Goal: Find specific page/section: Find specific page/section

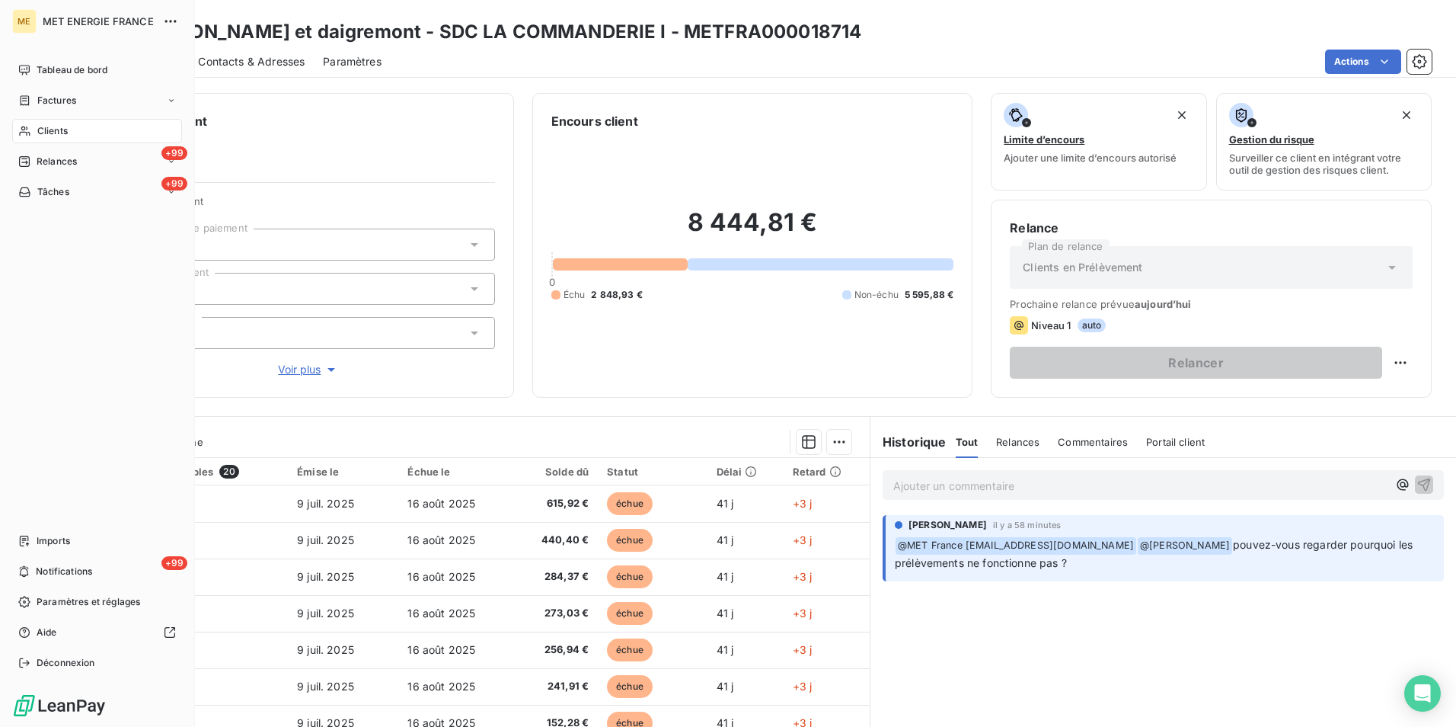
click at [21, 131] on icon at bounding box center [24, 131] width 13 height 12
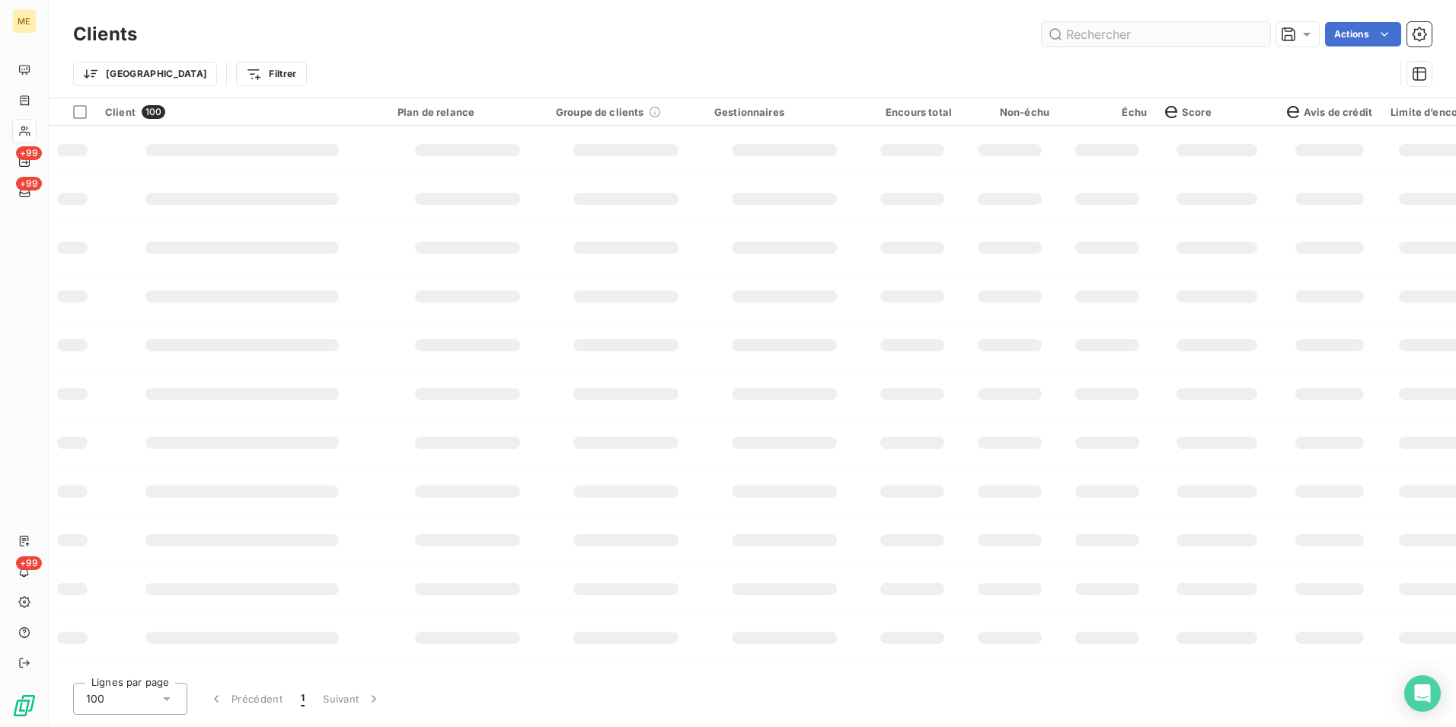
click at [1094, 41] on input "text" at bounding box center [1156, 34] width 228 height 24
click at [1094, 41] on input "cirbv" at bounding box center [1156, 34] width 228 height 24
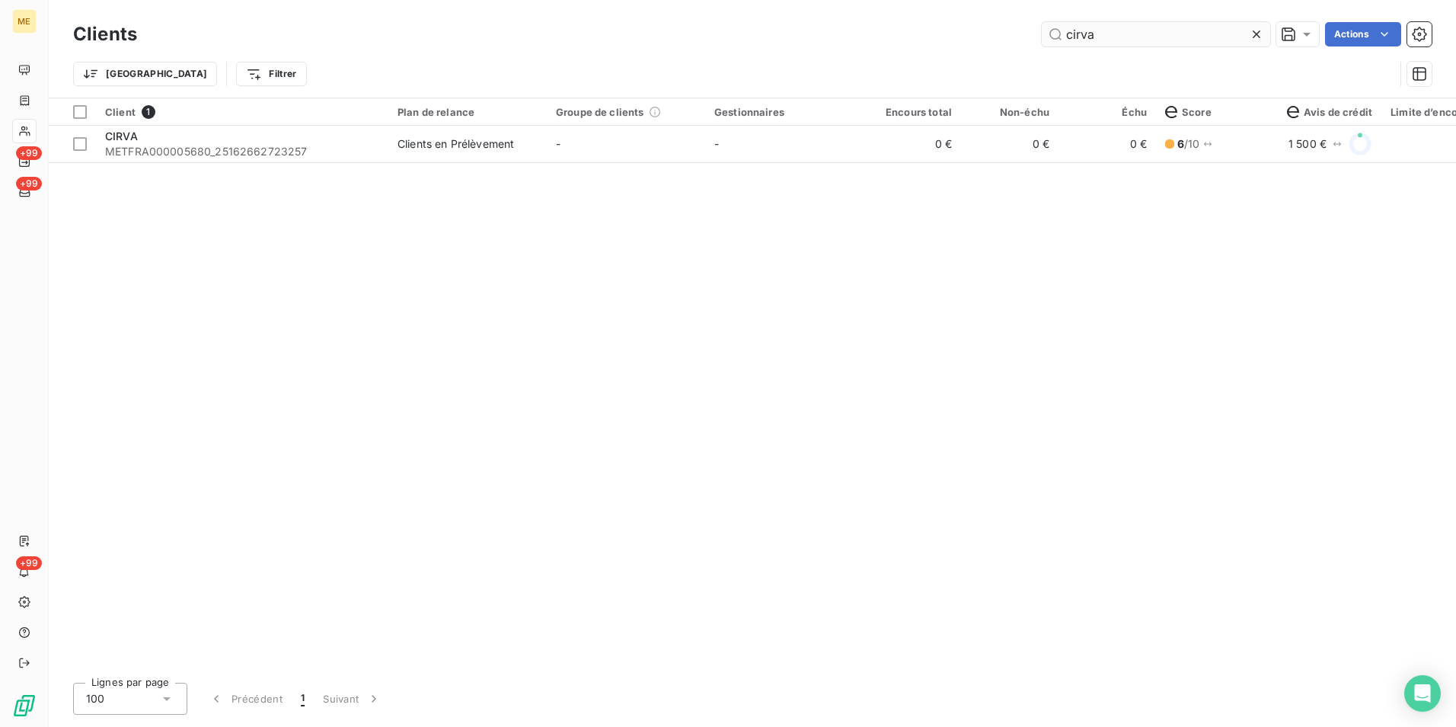
type input "cirva"
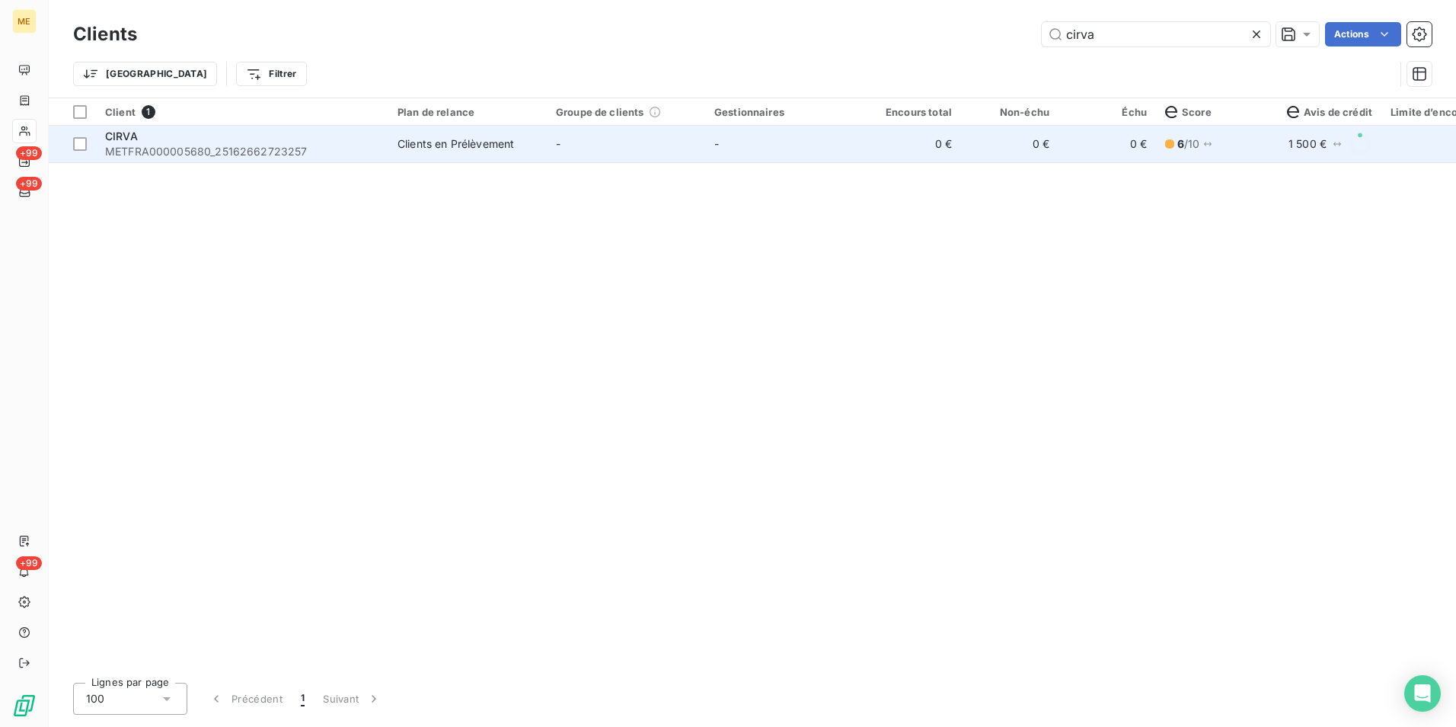
click at [141, 144] on span "METFRA000005680_25162662723257" at bounding box center [242, 151] width 274 height 15
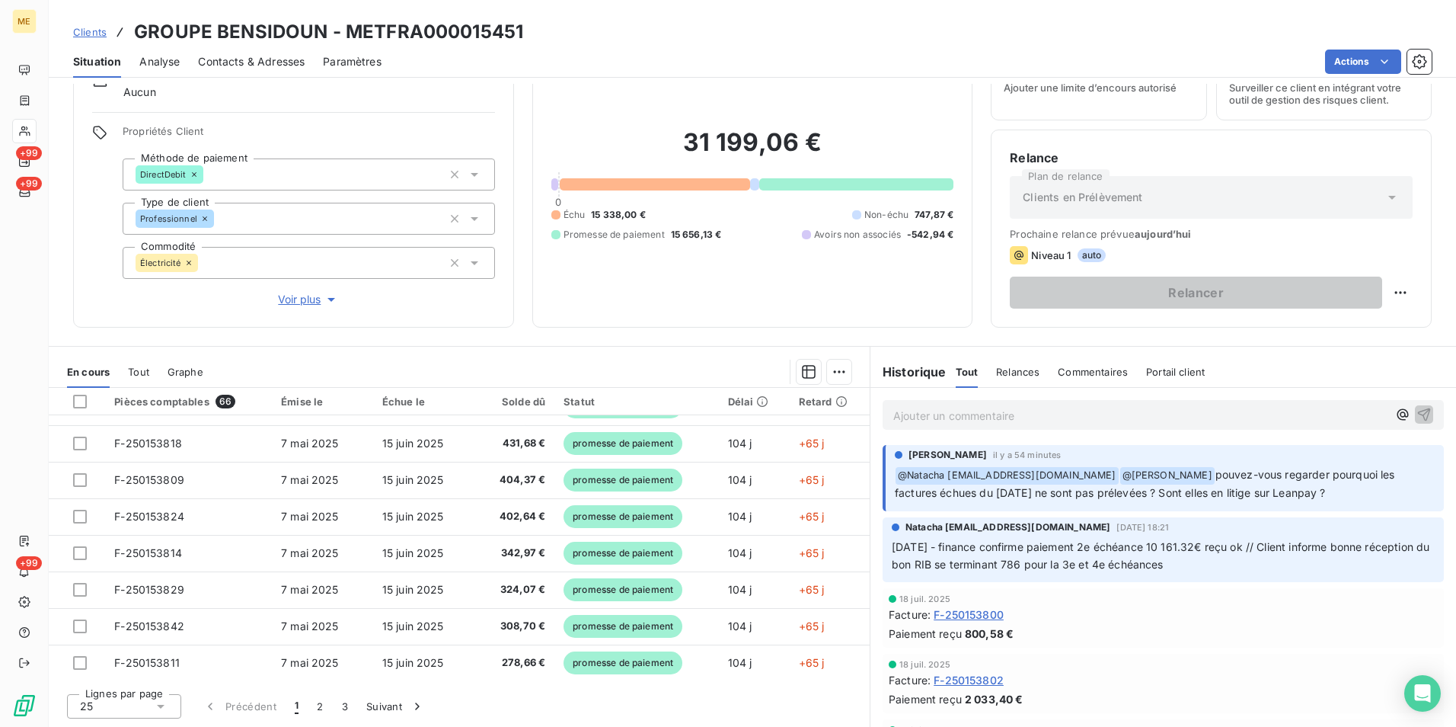
scroll to position [649, 0]
drag, startPoint x: 906, startPoint y: 493, endPoint x: 1066, endPoint y: 501, distance: 159.4
click at [1066, 501] on p "﻿ @ Natacha natacha.procter@met.com ﻿ @ Klea Verjoni pouvez-vous regarder pourq…" at bounding box center [1165, 484] width 540 height 36
